Goal: Register for event/course

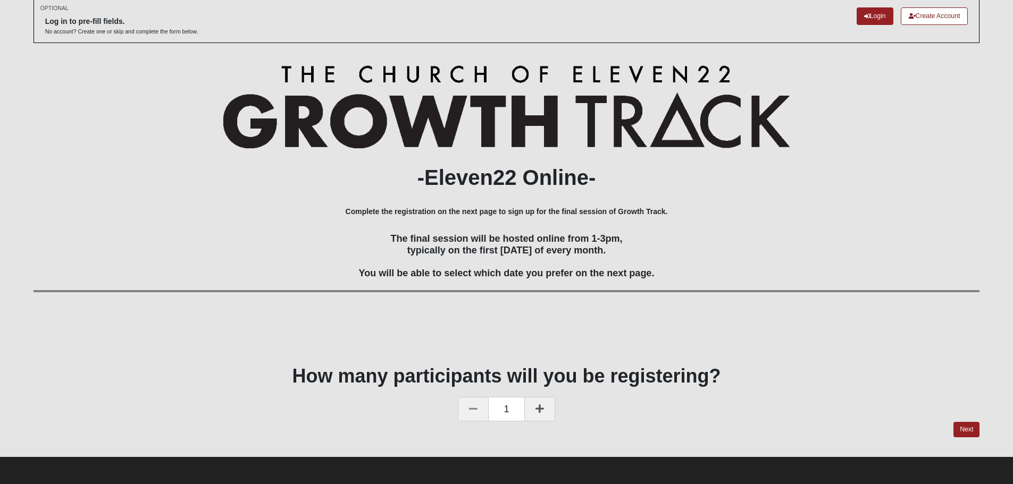
scroll to position [57, 0]
click at [968, 428] on link "Next" at bounding box center [966, 429] width 26 height 15
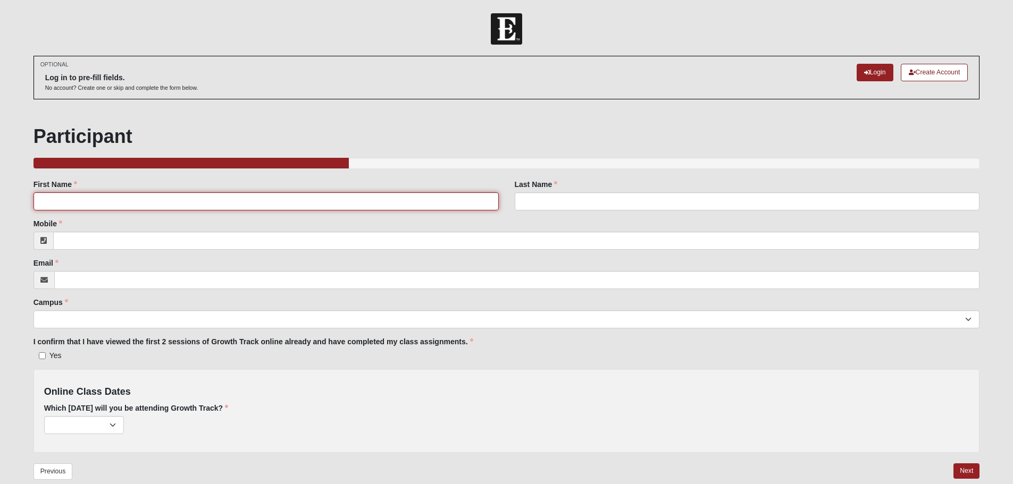
click at [261, 197] on input "First Name" at bounding box center [265, 201] width 465 height 18
type input "m"
type input "[PERSON_NAME]"
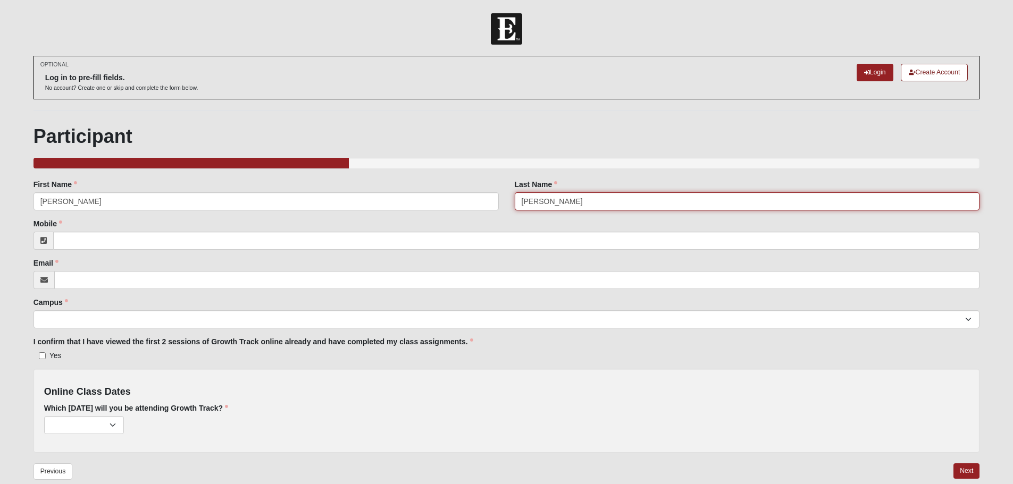
type input "[PERSON_NAME]"
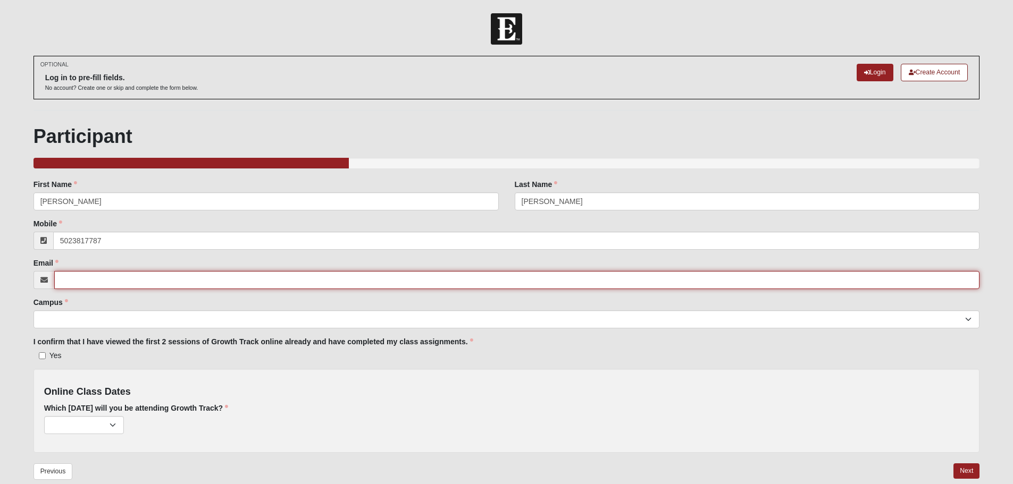
type input "[PHONE_NUMBER]"
type input "[EMAIL_ADDRESS][DOMAIN_NAME]"
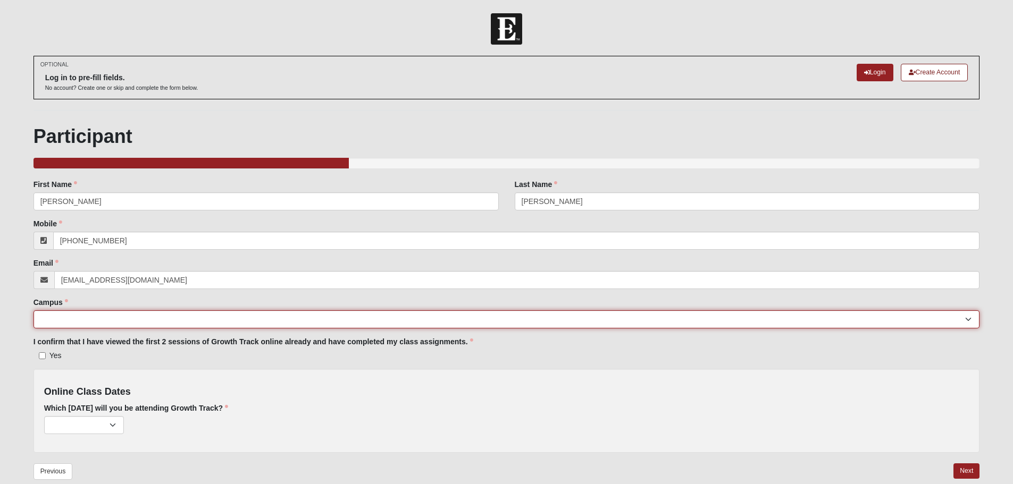
click at [973, 322] on select "[GEOGRAPHIC_DATA] [GEOGRAPHIC_DATA] (Coming Soon) Eleven22 Online [PERSON_NAME]…" at bounding box center [506, 319] width 946 height 18
select select "10"
click at [33, 310] on select "[GEOGRAPHIC_DATA] [GEOGRAPHIC_DATA] (Coming Soon) Eleven22 Online [PERSON_NAME]…" at bounding box center [506, 319] width 946 height 18
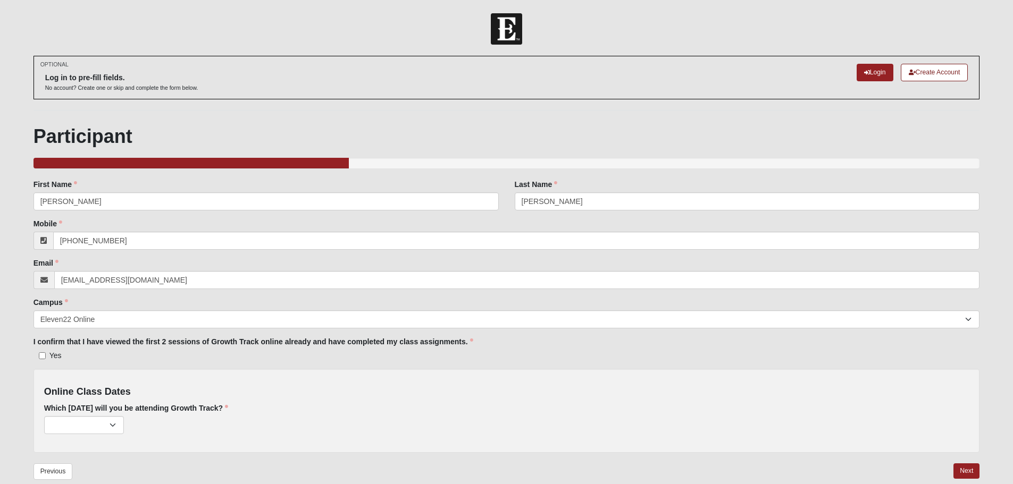
click at [46, 355] on label "Yes" at bounding box center [47, 355] width 28 height 11
click at [46, 355] on input "Yes" at bounding box center [42, 356] width 7 height 7
checkbox input "true"
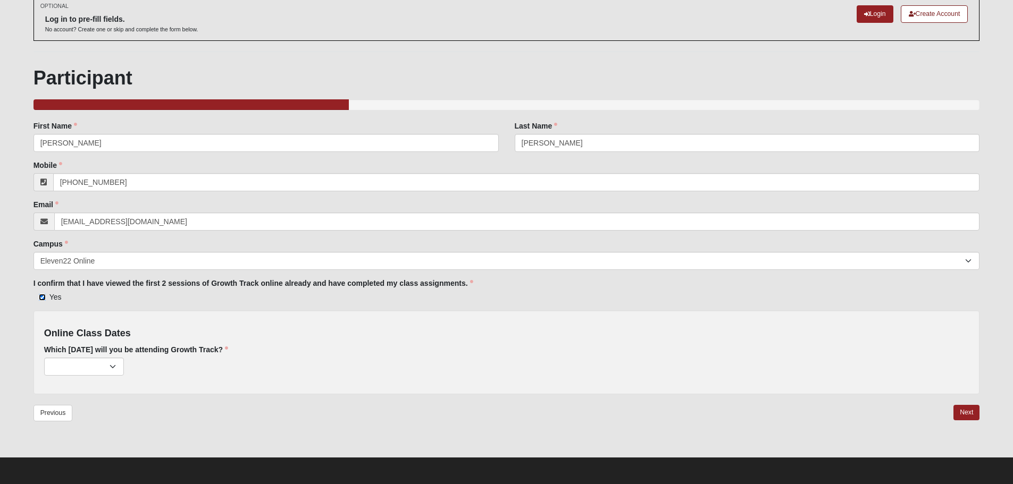
scroll to position [59, 0]
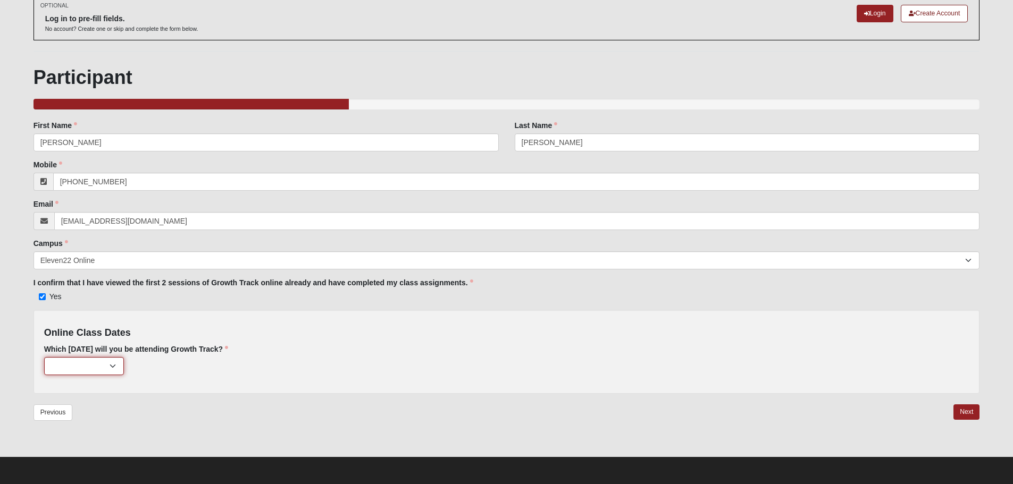
click at [113, 368] on select "[DATE] (176 remaining) [DATE] (192 remaining) [DATE] (199 remaining)" at bounding box center [84, 366] width 80 height 18
select select "801"
click at [44, 357] on select "[DATE] (176 remaining) [DATE] (192 remaining) [DATE] (199 remaining)" at bounding box center [84, 366] width 80 height 18
click at [966, 409] on link "Next" at bounding box center [966, 412] width 26 height 15
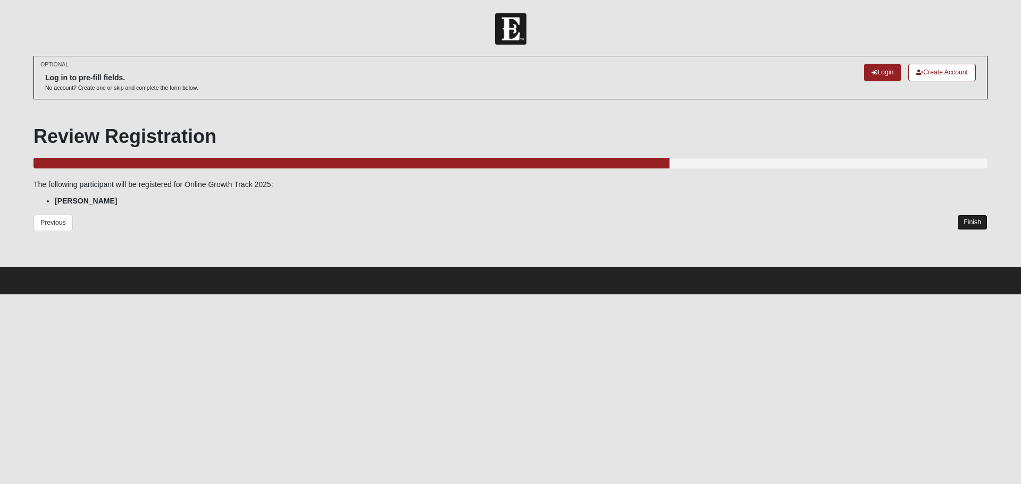
click at [972, 223] on link "Finish" at bounding box center [972, 222] width 30 height 15
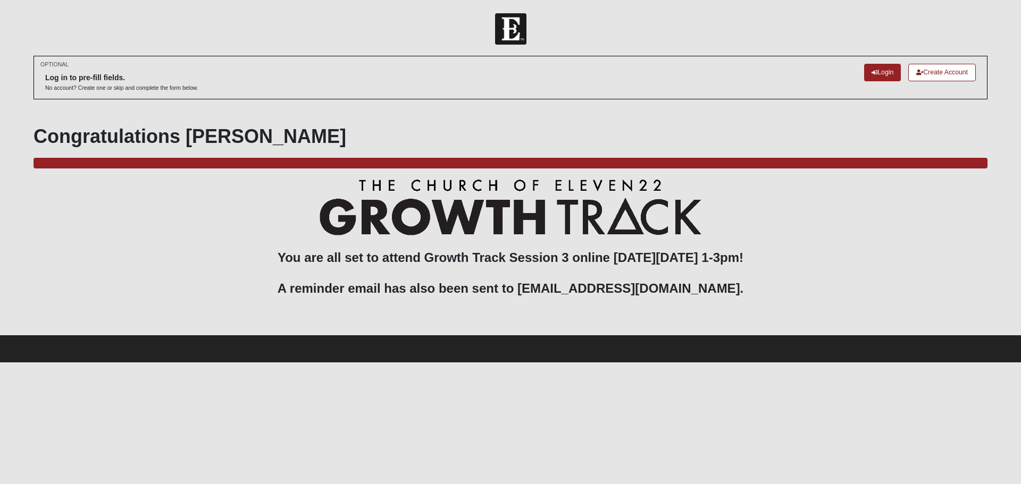
click at [611, 289] on h3 "You are all set to attend Growth Track Session 3 online [DATE][DATE] 1-3pm! A r…" at bounding box center [510, 245] width 954 height 133
click at [871, 70] on icon at bounding box center [874, 73] width 6 height 6
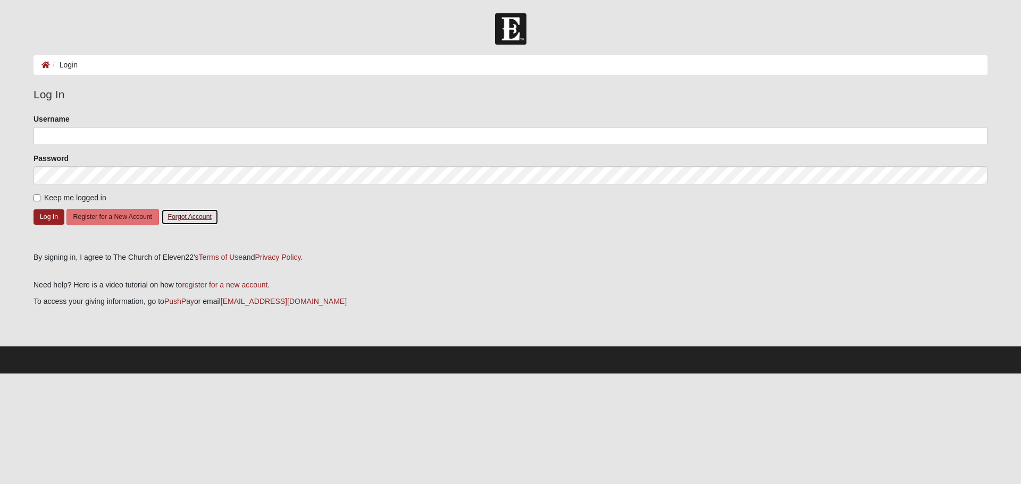
click at [196, 218] on button "Forgot Account" at bounding box center [189, 217] width 57 height 16
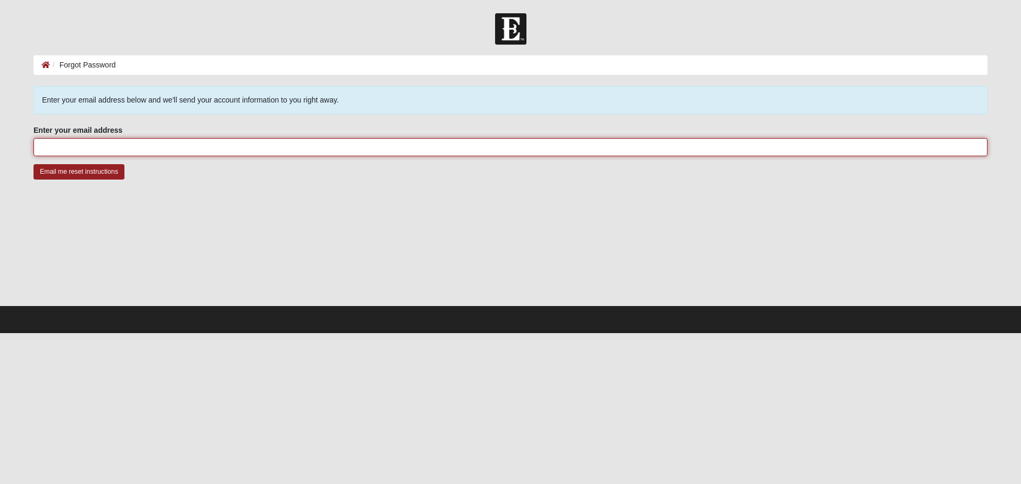
click at [156, 146] on input "Enter your email address" at bounding box center [510, 147] width 954 height 18
type input "[EMAIL_ADDRESS][DOMAIN_NAME]"
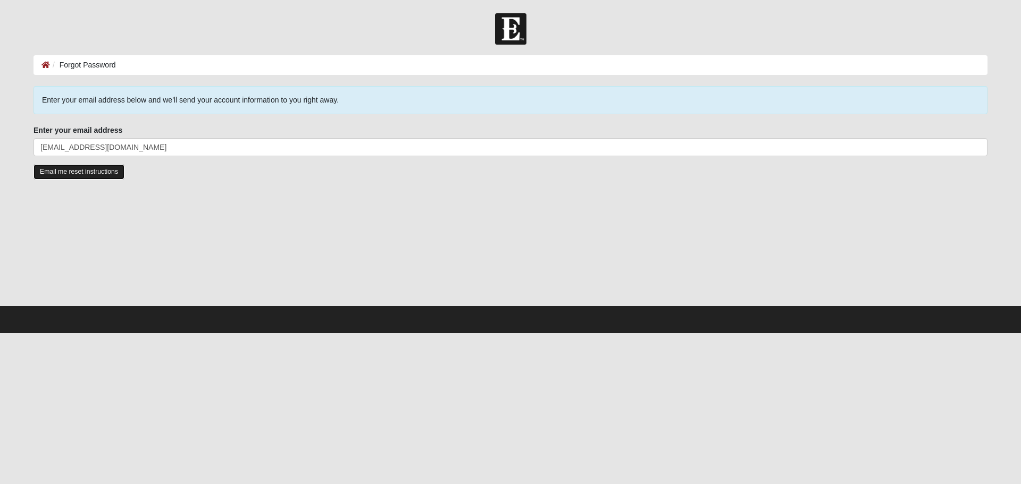
click at [91, 172] on input "Email me reset instructions" at bounding box center [78, 171] width 91 height 15
